Goal: Task Accomplishment & Management: Use online tool/utility

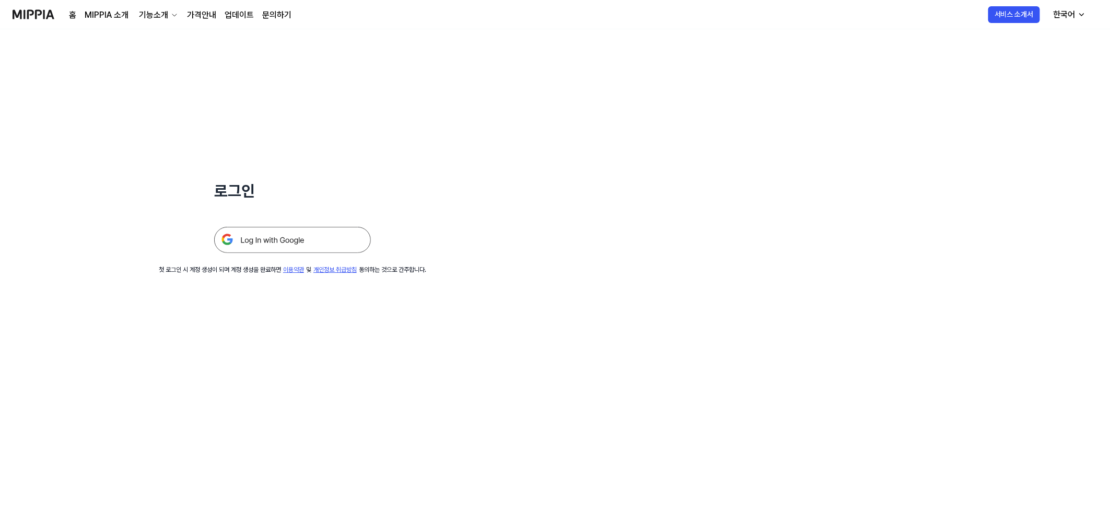
click at [270, 239] on img at bounding box center [292, 240] width 157 height 26
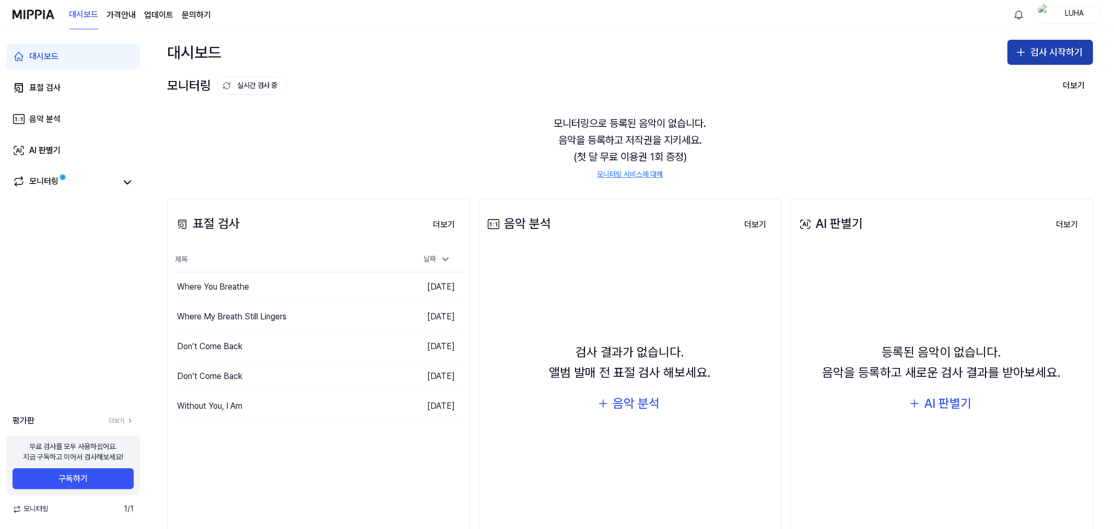
click at [1066, 53] on button "검사 시작하기" at bounding box center [1051, 52] width 86 height 25
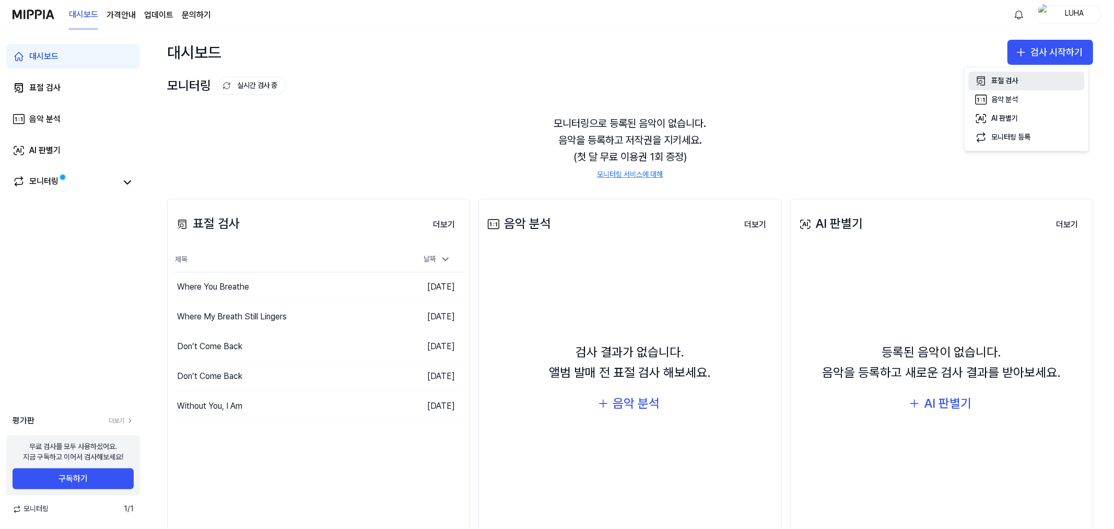
click at [1001, 83] on div "표절 검사" at bounding box center [1005, 81] width 27 height 10
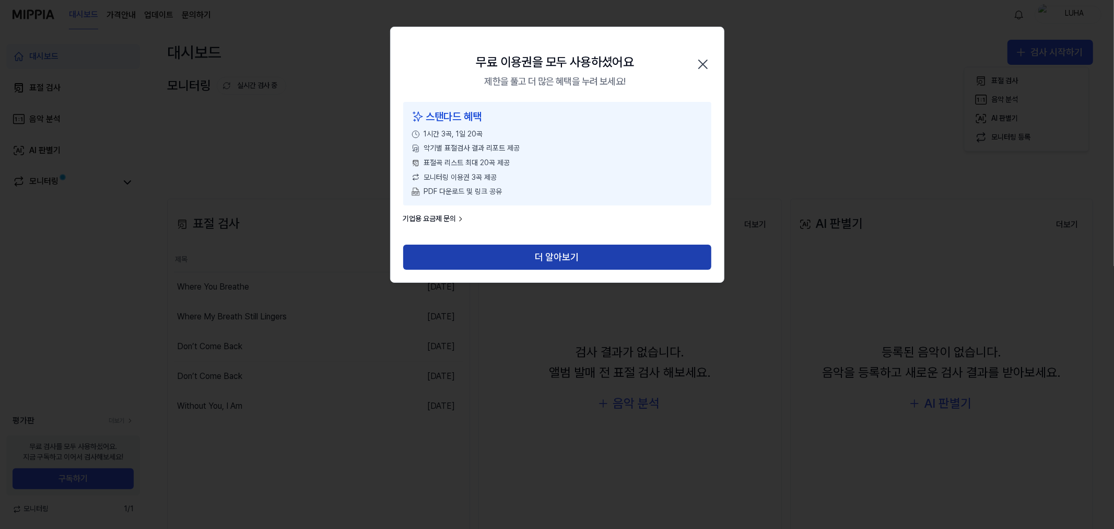
click at [555, 254] on button "더 알아보기" at bounding box center [557, 257] width 308 height 25
